Goal: Find specific page/section: Find specific page/section

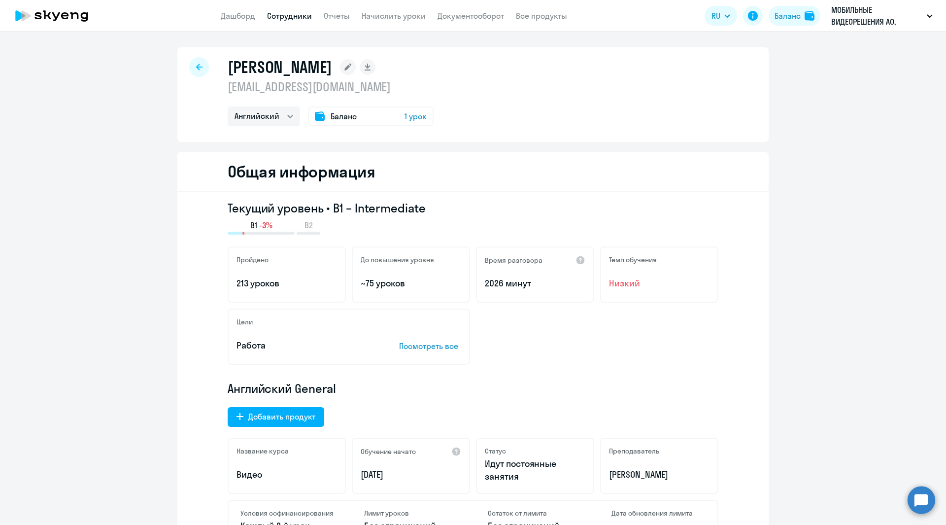
select select "english"
click at [86, 13] on icon at bounding box center [84, 16] width 7 height 9
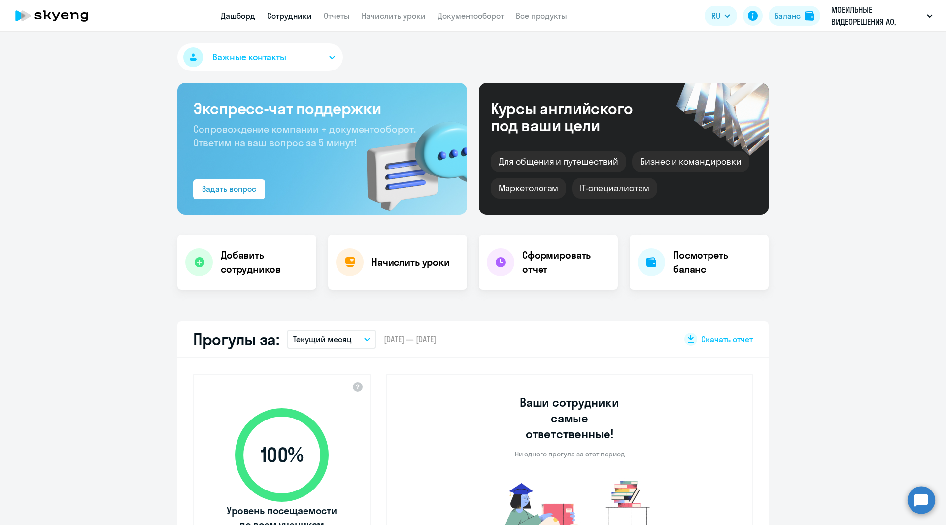
click at [288, 14] on link "Сотрудники" at bounding box center [289, 16] width 45 height 10
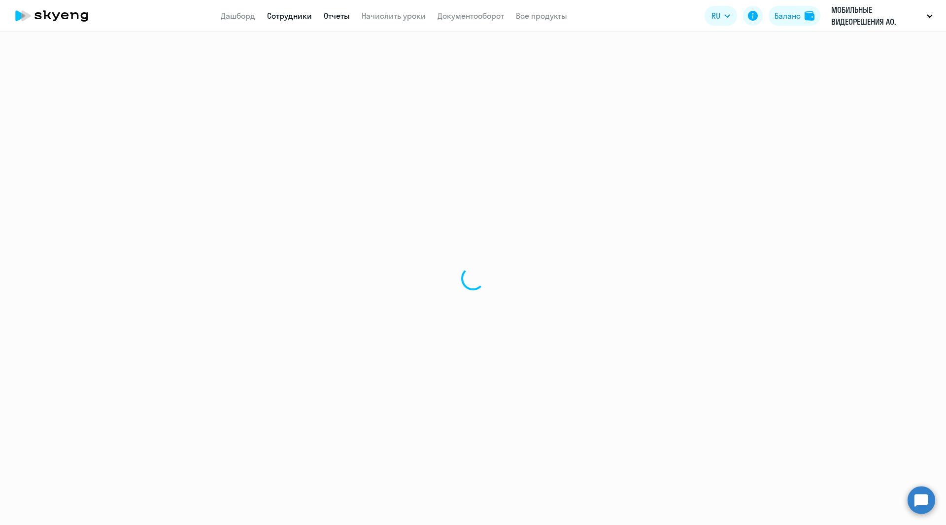
select select "30"
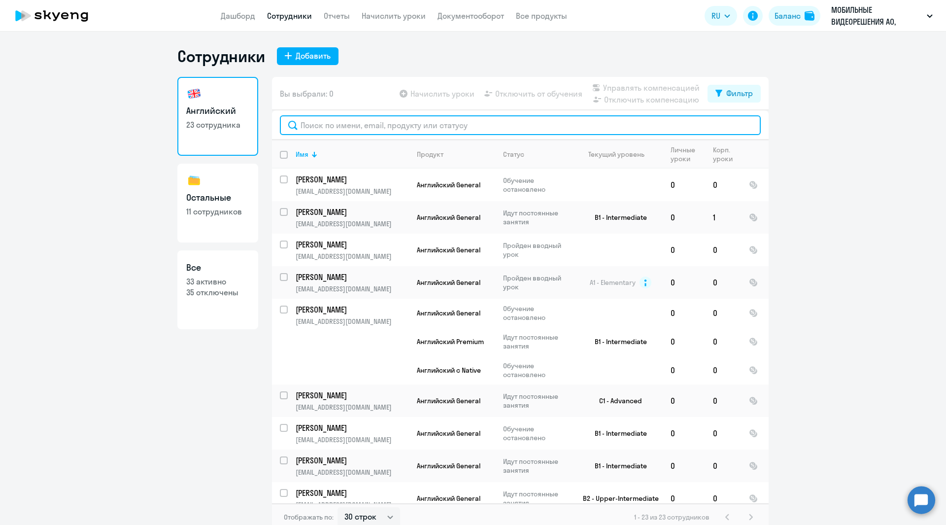
click at [461, 127] on input "text" at bounding box center [520, 125] width 481 height 20
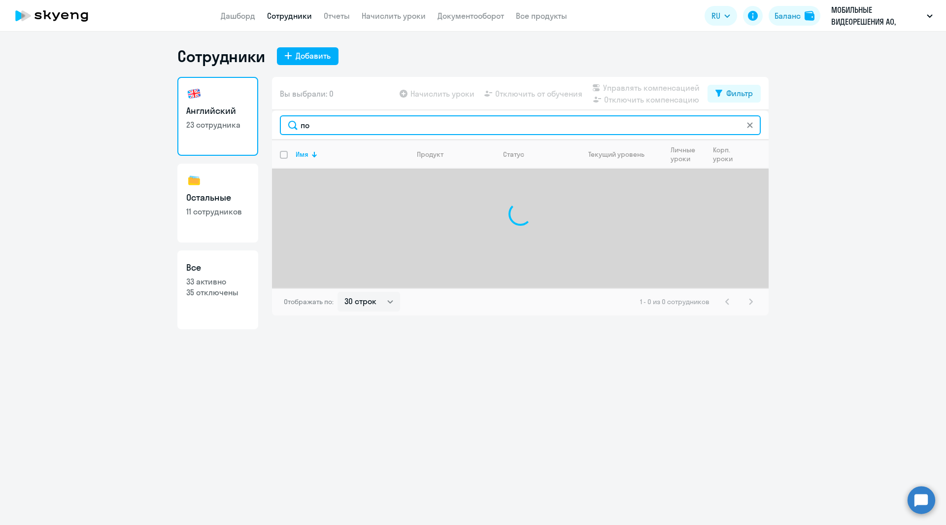
type input "п"
type input "и"
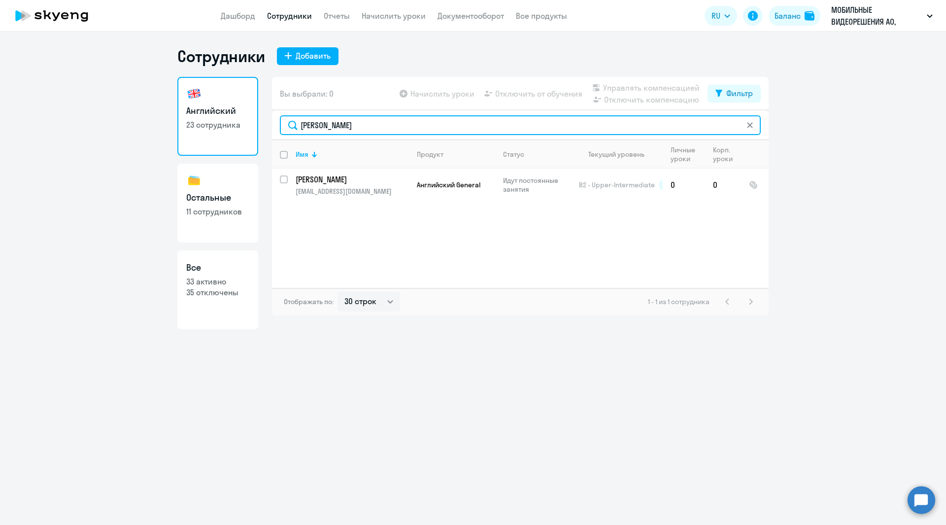
type input "[PERSON_NAME]"
